Goal: Find specific page/section: Find specific page/section

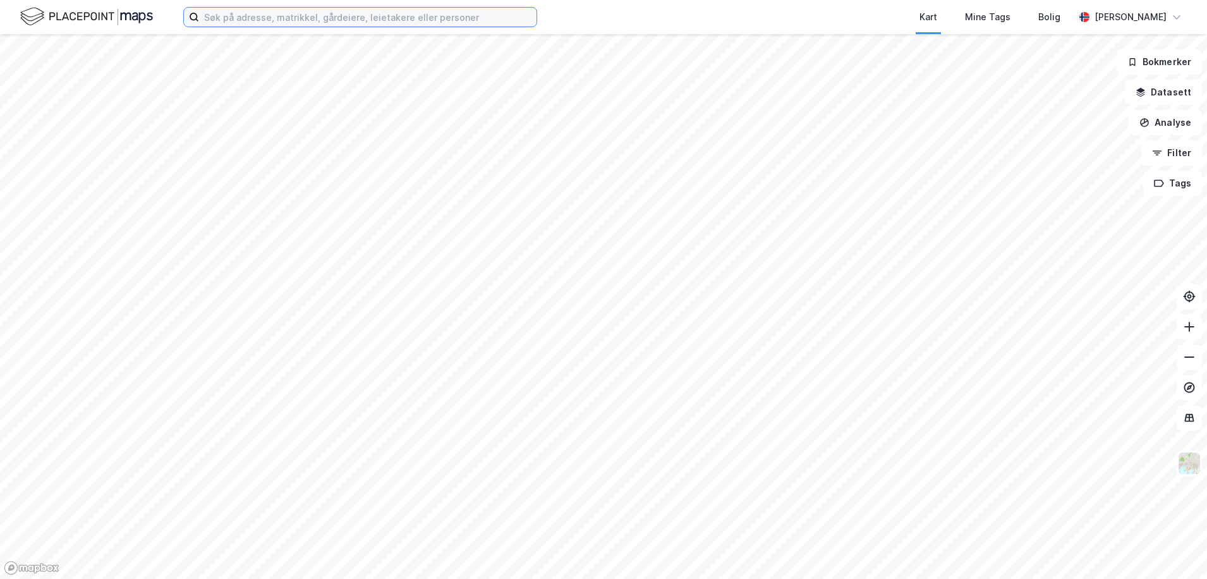
click at [273, 23] on input at bounding box center [367, 17] width 337 height 19
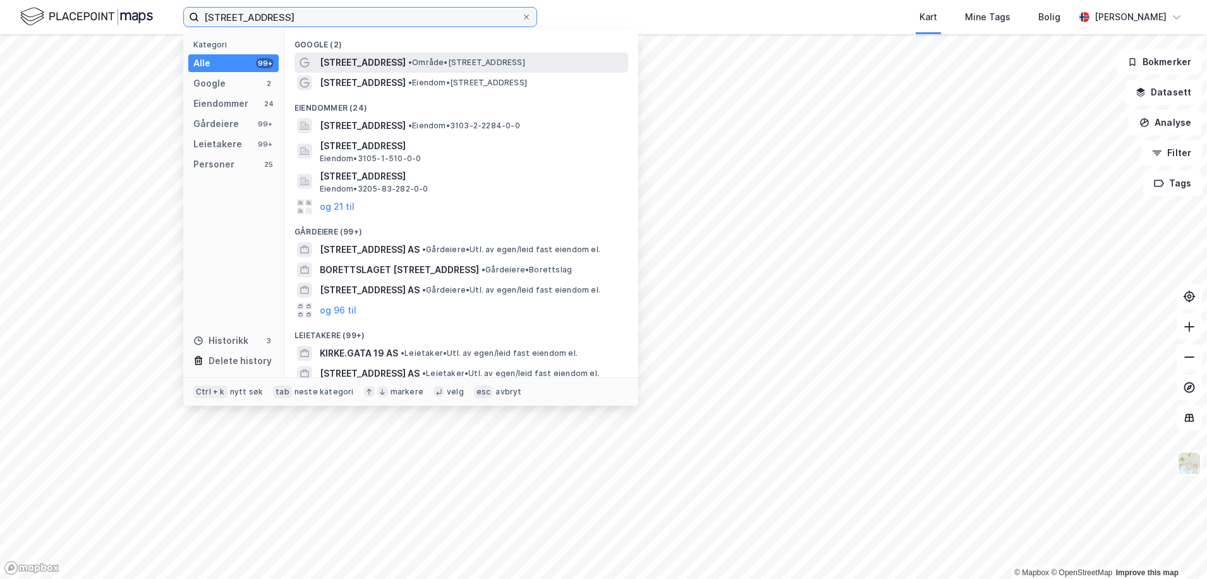
type input "[STREET_ADDRESS]"
click at [408, 66] on span "• Område • [STREET_ADDRESS]" at bounding box center [466, 63] width 117 height 10
click at [324, 19] on input "[STREET_ADDRESS]" at bounding box center [360, 17] width 322 height 19
click at [296, 13] on input "[STREET_ADDRESS]" at bounding box center [360, 17] width 322 height 19
